Goal: Feedback & Contribution: Contribute content

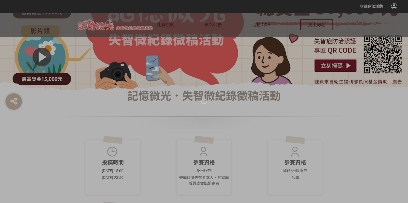
scroll to position [164, 0]
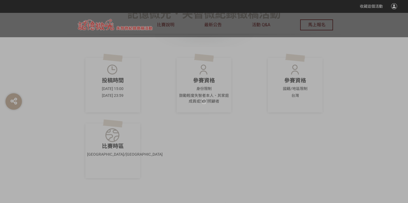
drag, startPoint x: 210, startPoint y: 145, endPoint x: 121, endPoint y: 128, distance: 90.3
click at [210, 145] on div at bounding box center [204, 101] width 408 height 203
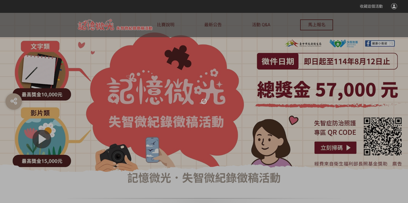
click at [134, 33] on div at bounding box center [204, 101] width 408 height 203
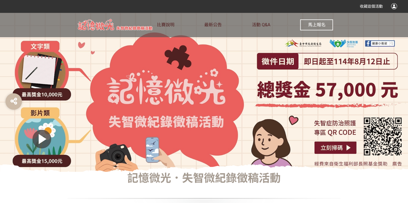
click at [317, 28] on button "馬上報名" at bounding box center [316, 24] width 33 height 11
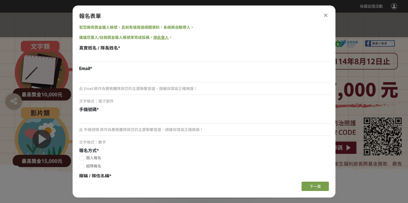
click at [159, 37] on link "按此登入" at bounding box center [160, 37] width 15 height 4
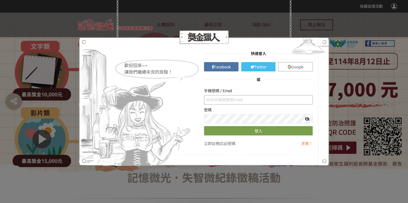
click at [234, 99] on input "text" at bounding box center [258, 99] width 109 height 9
type input "0"
type input "ㄇ"
click at [299, 69] on span "Google" at bounding box center [298, 67] width 12 height 4
click at [215, 143] on link "立即註冊" at bounding box center [211, 144] width 15 height 4
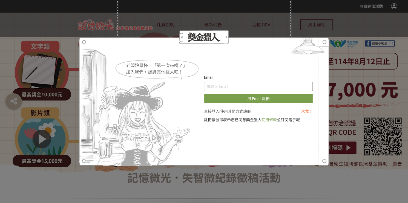
click at [239, 86] on input "text" at bounding box center [258, 86] width 109 height 9
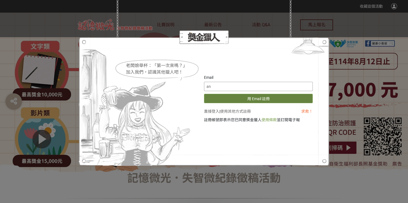
type input "a"
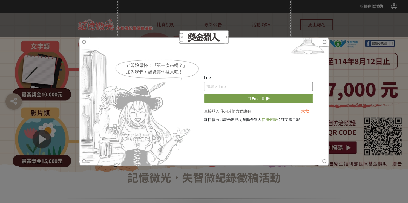
click at [258, 84] on input "text" at bounding box center [258, 86] width 109 height 9
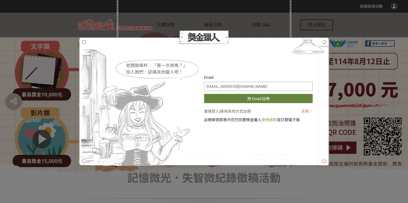
type input "[EMAIL_ADDRESS][DOMAIN_NAME]"
click at [252, 98] on button "用 Email 註冊" at bounding box center [258, 98] width 109 height 9
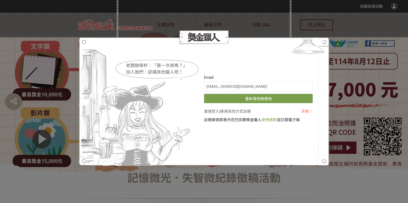
drag, startPoint x: 365, startPoint y: 169, endPoint x: 355, endPoint y: 167, distance: 10.8
click at [364, 169] on div "老闆娘舉杯：「第一次來嗎？」 加入我們，認識其他獵人吧！ Email [EMAIL_ADDRESS][DOMAIN_NAME] 重新發送驗證信 直接登入 | …" at bounding box center [204, 101] width 408 height 203
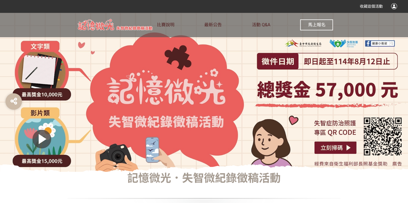
click at [324, 26] on span "馬上報名" at bounding box center [317, 24] width 18 height 5
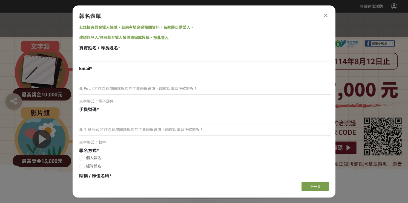
click at [326, 15] on icon at bounding box center [326, 15] width 4 height 5
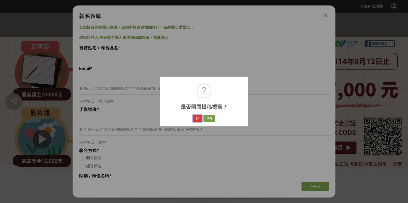
click at [198, 118] on button "好" at bounding box center [197, 119] width 9 height 8
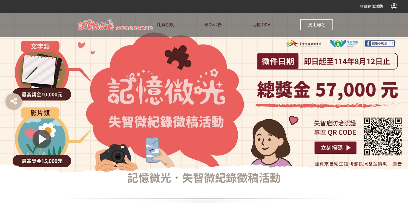
click at [315, 25] on span "馬上報名" at bounding box center [317, 24] width 18 height 5
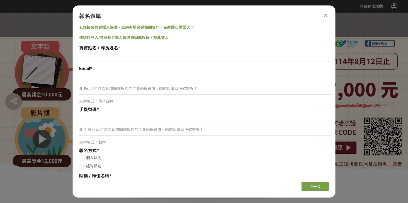
click at [102, 76] on input at bounding box center [205, 77] width 252 height 9
type input "[EMAIL_ADDRESS][DOMAIN_NAME]"
click at [122, 120] on input at bounding box center [205, 118] width 252 height 9
type input "0925506359"
drag, startPoint x: 84, startPoint y: 159, endPoint x: 108, endPoint y: 159, distance: 23.6
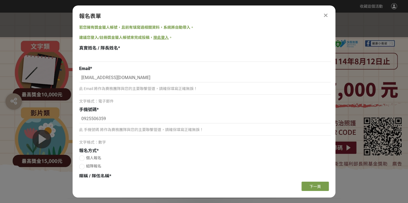
click at [84, 158] on div at bounding box center [81, 158] width 5 height 5
radio input "true"
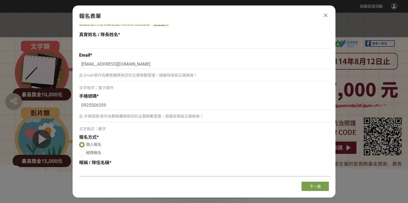
click at [130, 168] on input at bounding box center [205, 171] width 252 height 9
type input "x"
type input "林"
type input "幸福寶貝"
drag, startPoint x: 307, startPoint y: 186, endPoint x: 220, endPoint y: 184, distance: 86.9
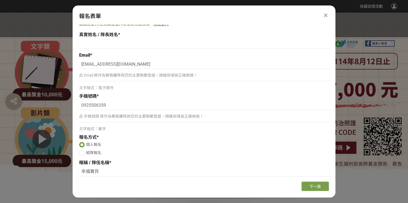
click at [307, 185] on button "下一頁" at bounding box center [315, 186] width 27 height 9
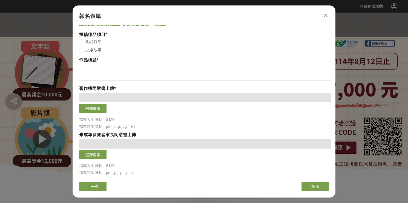
scroll to position [0, 0]
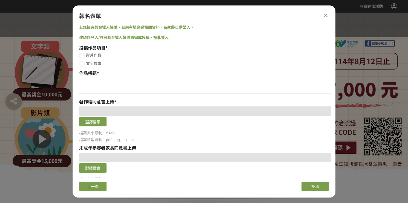
click at [159, 37] on link "按此登入" at bounding box center [160, 37] width 15 height 4
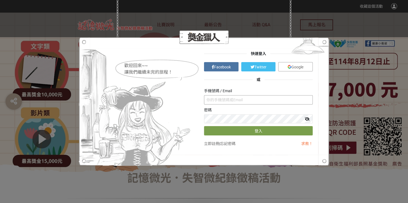
click at [276, 102] on input "text" at bounding box center [258, 99] width 109 height 9
type input "[EMAIL_ADDRESS][DOMAIN_NAME]"
click at [241, 133] on button "登入" at bounding box center [258, 130] width 109 height 9
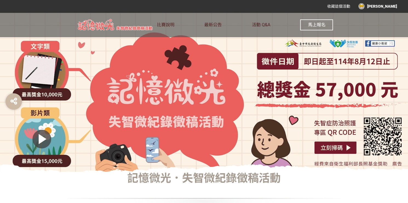
click at [324, 26] on span "馬上報名" at bounding box center [317, 24] width 18 height 5
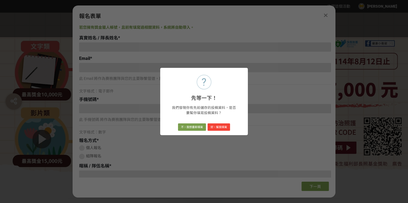
type input "[EMAIL_ADDRESS][DOMAIN_NAME]"
type input "0925506359"
type input "[PERSON_NAME]"
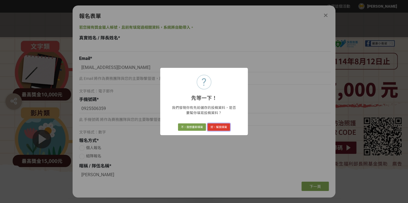
click at [221, 128] on button "好，幫我填寫" at bounding box center [219, 128] width 22 height 8
radio input "true"
type input "幸福寶貝"
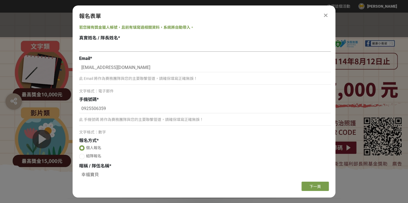
click at [118, 47] on input at bounding box center [205, 46] width 252 height 9
type input "x"
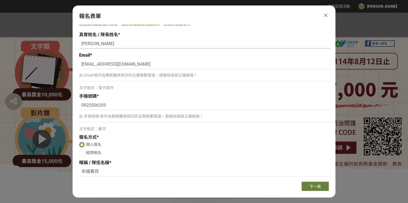
type input "[PERSON_NAME]"
click at [306, 185] on button "下一頁" at bounding box center [315, 186] width 27 height 9
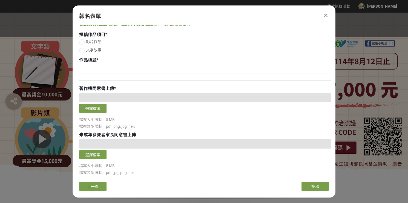
click at [82, 52] on div at bounding box center [81, 50] width 5 height 5
radio input "true"
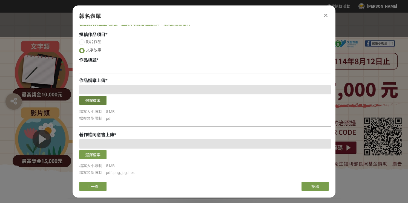
click at [95, 101] on button "選擇檔案" at bounding box center [92, 100] width 27 height 9
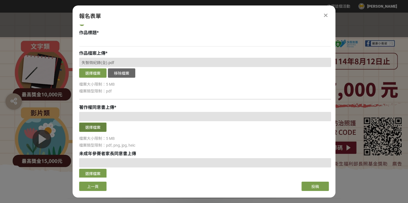
click at [93, 127] on button "選擇檔案" at bounding box center [92, 127] width 27 height 9
click at [101, 127] on button "選擇檔案" at bounding box center [92, 127] width 27 height 9
click at [115, 72] on button "移除檔案" at bounding box center [121, 73] width 27 height 9
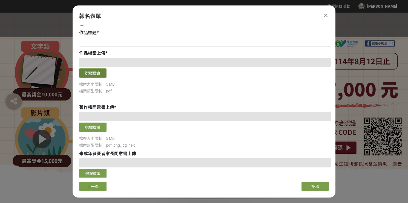
click at [93, 75] on button "選擇檔案" at bounding box center [92, 73] width 27 height 9
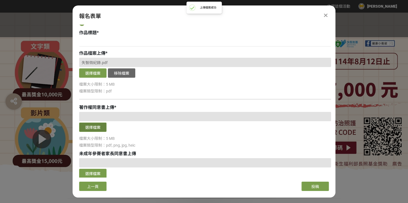
click at [98, 128] on button "選擇檔案" at bounding box center [92, 127] width 27 height 9
click at [92, 128] on button "選擇檔案" at bounding box center [92, 127] width 27 height 9
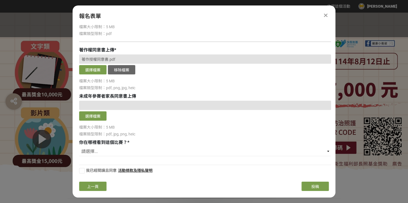
click at [97, 161] on div "若您擁有獎金獵人帳號，且前有填寫過相關資料，系統將自動帶入。 投稿作品項目 * 影片作品 文字故事 作品標題 * 作品檔案上傳 * 失智微紀錄.pdf 選擇檔…" at bounding box center [204, 101] width 263 height 153
click at [88, 153] on select "請選擇... 獎金獵人網站 Facebook / Instagram 校園講座 / 老師系上推薦 電子郵件 海報 其他" at bounding box center [205, 151] width 252 height 9
select select "cms:formUnit:otherOption:1cb4eacbdae54434cb8f94726cd6dae1"
click at [79, 147] on select "請選擇... 獎金獵人網站 Facebook / Instagram 校園講座 / 老師系上推薦 電子郵件 海報 其他" at bounding box center [205, 151] width 252 height 9
click at [108, 163] on input at bounding box center [205, 163] width 252 height 9
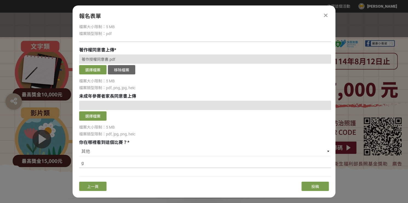
type input "g"
type input "ㄓ"
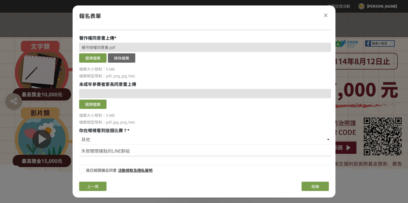
type input "失智關懷據點的LINE群組"
click at [81, 172] on div at bounding box center [81, 170] width 5 height 5
checkbox input "true"
drag, startPoint x: 312, startPoint y: 186, endPoint x: 247, endPoint y: 187, distance: 64.4
click at [312, 186] on span "投稿" at bounding box center [316, 187] width 8 height 4
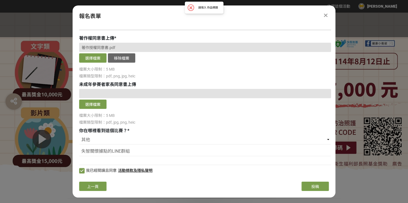
scroll to position [0, 0]
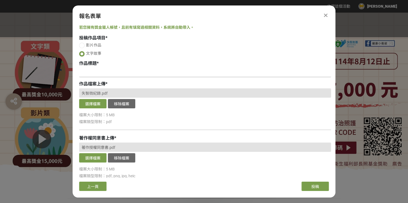
click at [101, 72] on input at bounding box center [205, 72] width 252 height 9
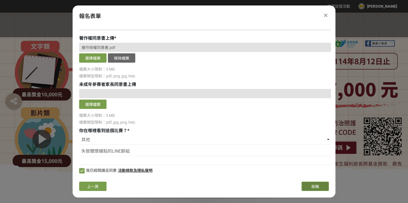
click at [314, 186] on span "投稿" at bounding box center [316, 187] width 8 height 4
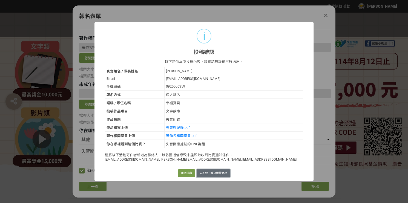
drag, startPoint x: 207, startPoint y: 173, endPoint x: 112, endPoint y: 119, distance: 109.5
click at [207, 173] on button "先不要，我想繼續修改" at bounding box center [213, 174] width 33 height 8
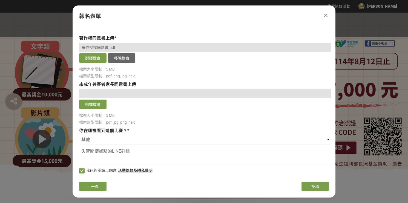
scroll to position [0, 0]
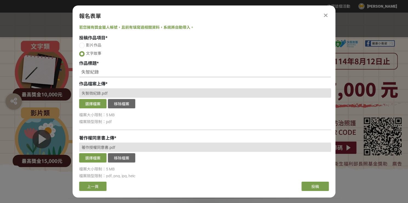
click at [89, 71] on input "失智紀錄" at bounding box center [205, 72] width 252 height 9
type input "失智微紀錄"
click at [315, 188] on span "投稿" at bounding box center [316, 187] width 8 height 4
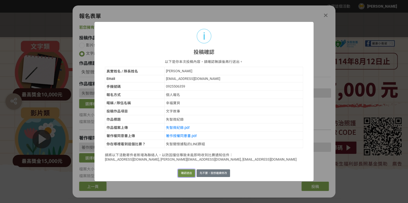
click at [182, 172] on button "確認送出" at bounding box center [186, 174] width 17 height 8
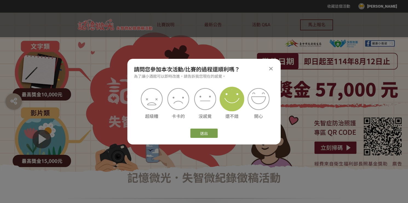
click at [231, 108] on img at bounding box center [232, 99] width 25 height 25
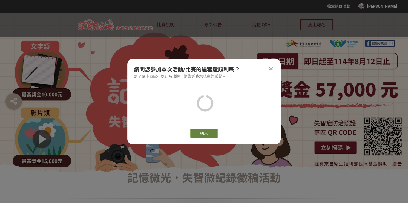
click at [205, 132] on button "送出" at bounding box center [203, 133] width 27 height 9
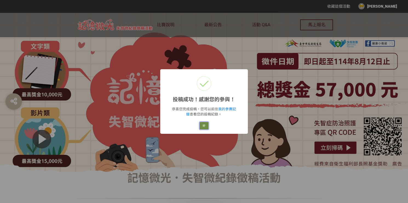
click at [205, 125] on button "好" at bounding box center [204, 126] width 9 height 8
